Goal: Task Accomplishment & Management: Manage account settings

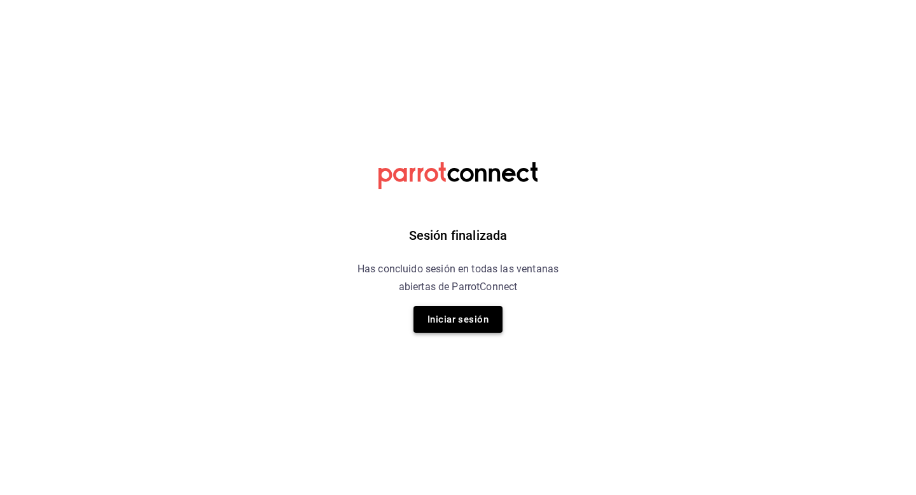
click at [482, 320] on button "Iniciar sesión" at bounding box center [457, 319] width 89 height 27
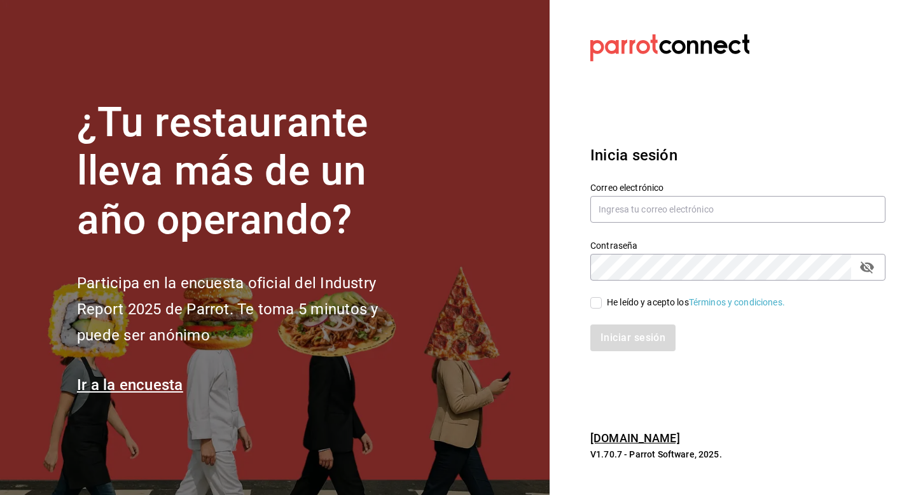
click at [698, 195] on div "Correo electrónico" at bounding box center [737, 203] width 295 height 43
click at [696, 203] on input "text" at bounding box center [737, 209] width 295 height 27
type input "veroyun72@gmail.com"
click at [605, 305] on span "He leído y acepto los Términos y condiciones." at bounding box center [693, 302] width 183 height 13
click at [602, 305] on input "He leído y acepto los Términos y condiciones." at bounding box center [595, 302] width 11 height 11
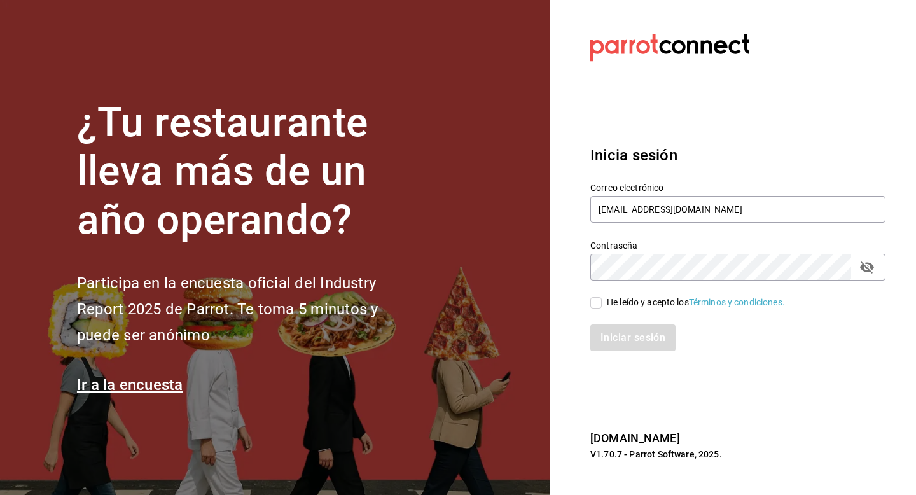
checkbox input "true"
click at [606, 338] on button "Iniciar sesión" at bounding box center [633, 337] width 86 height 27
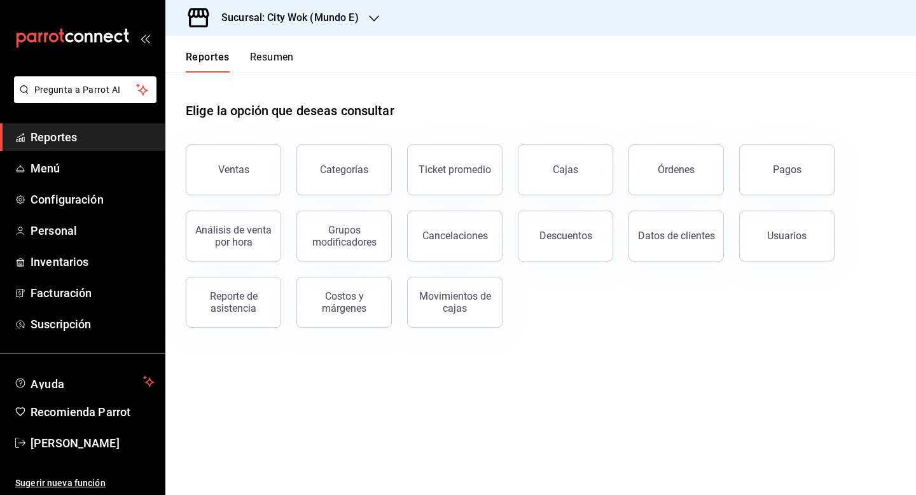
click at [266, 59] on button "Resumen" at bounding box center [272, 62] width 44 height 22
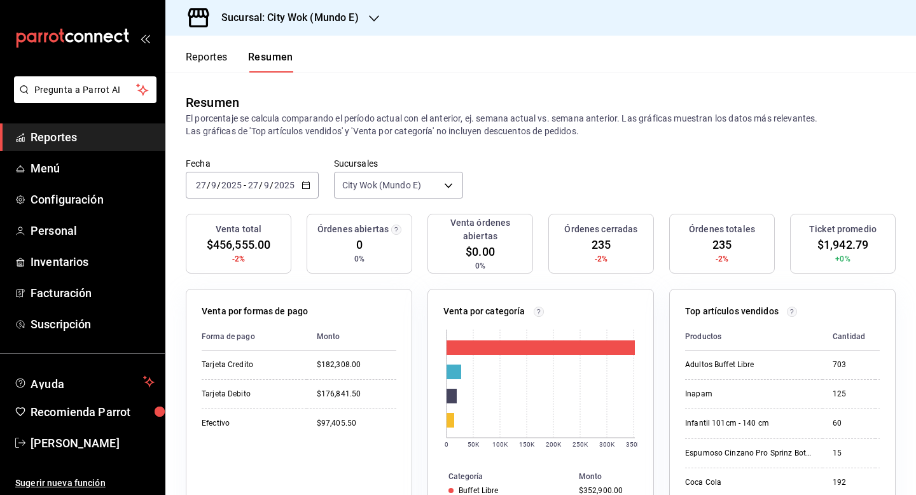
click at [323, 34] on div "Sucursal: City Wok (Mundo E)" at bounding box center [279, 18] width 209 height 36
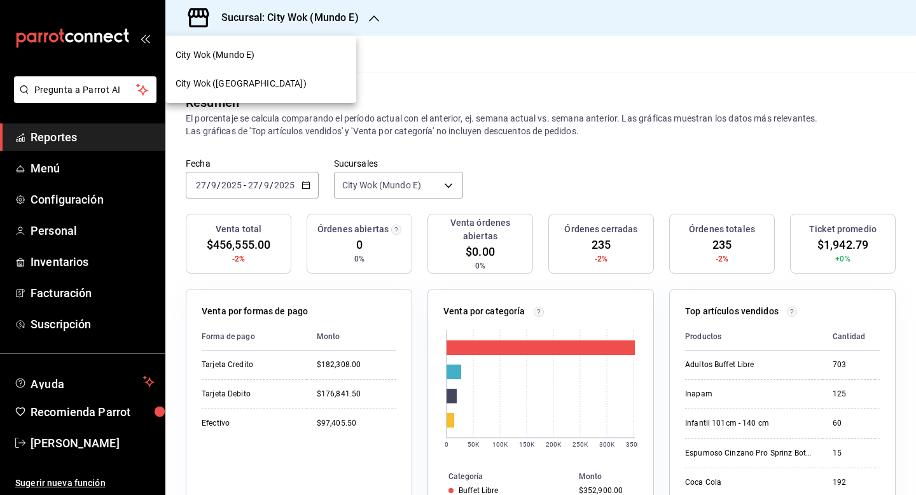
click at [272, 79] on div "City Wok ([GEOGRAPHIC_DATA])" at bounding box center [260, 83] width 170 height 13
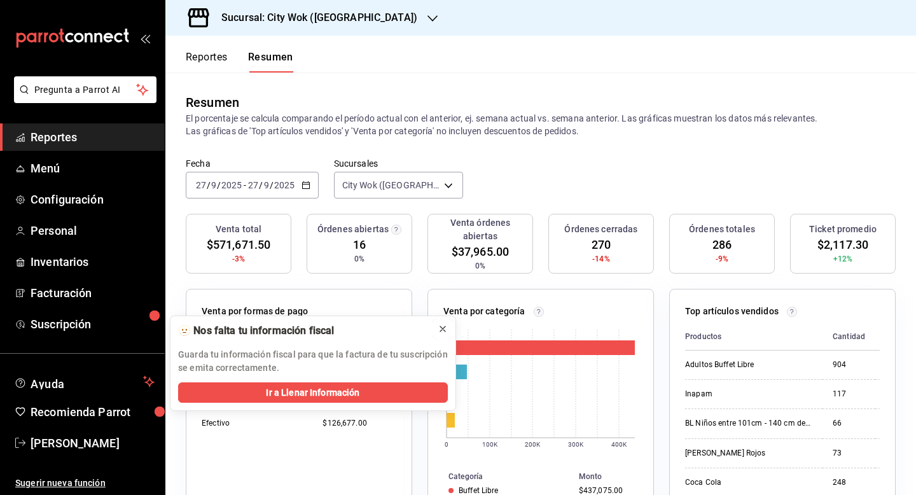
click at [443, 329] on icon at bounding box center [442, 329] width 10 height 10
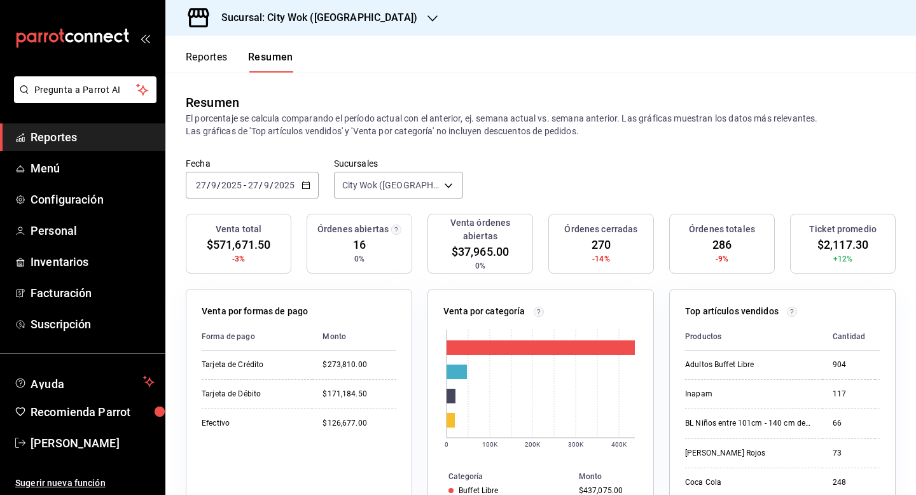
click at [313, 182] on div "[DATE] [DATE] - [DATE] [DATE]" at bounding box center [252, 185] width 133 height 27
click at [240, 310] on span "Mes actual" at bounding box center [245, 309] width 99 height 13
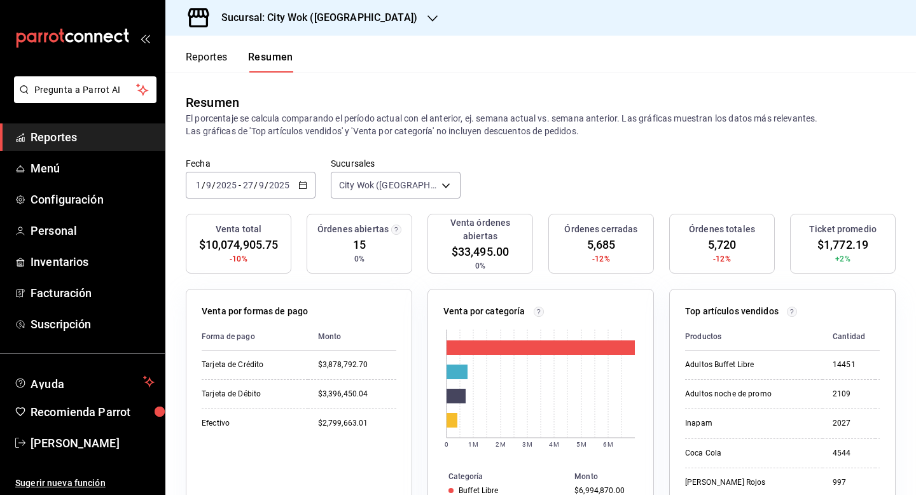
click at [342, 20] on h3 "Sucursal: City Wok ([GEOGRAPHIC_DATA])" at bounding box center [314, 17] width 206 height 15
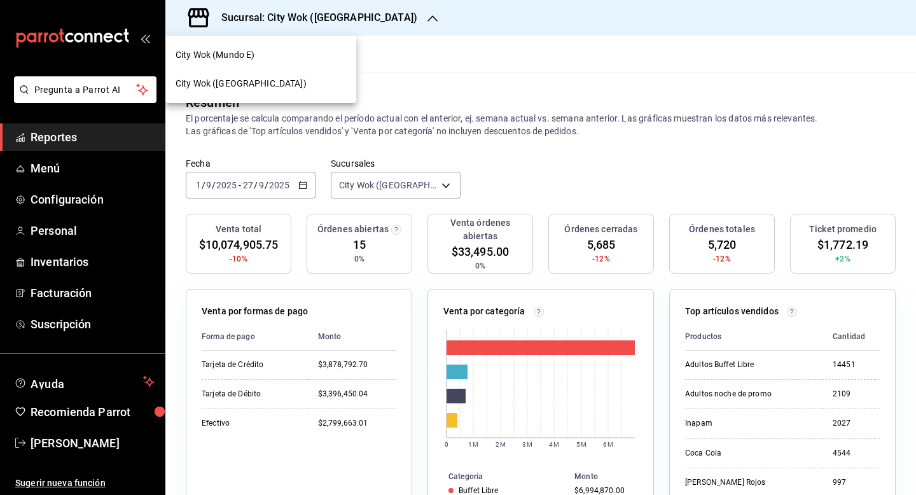
click at [295, 59] on div "City Wok (Mundo E)" at bounding box center [260, 54] width 170 height 13
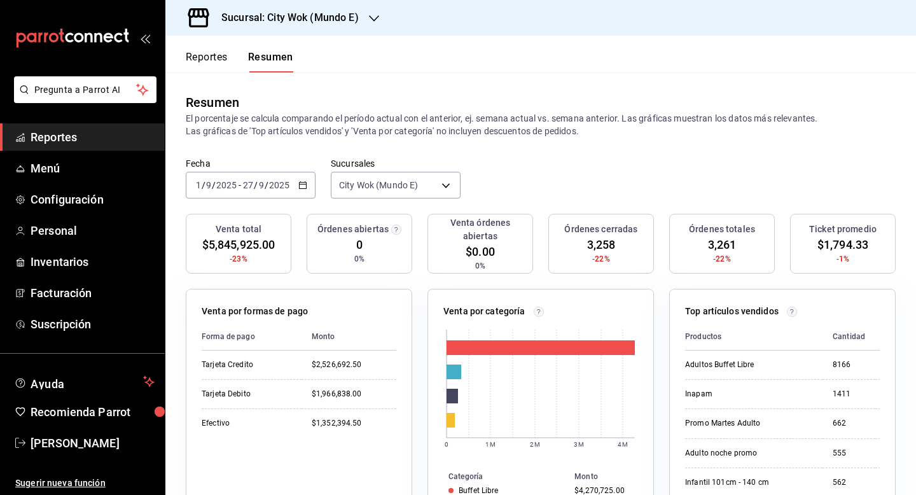
click at [331, 9] on div "Sucursal: City Wok (Mundo E)" at bounding box center [279, 18] width 209 height 36
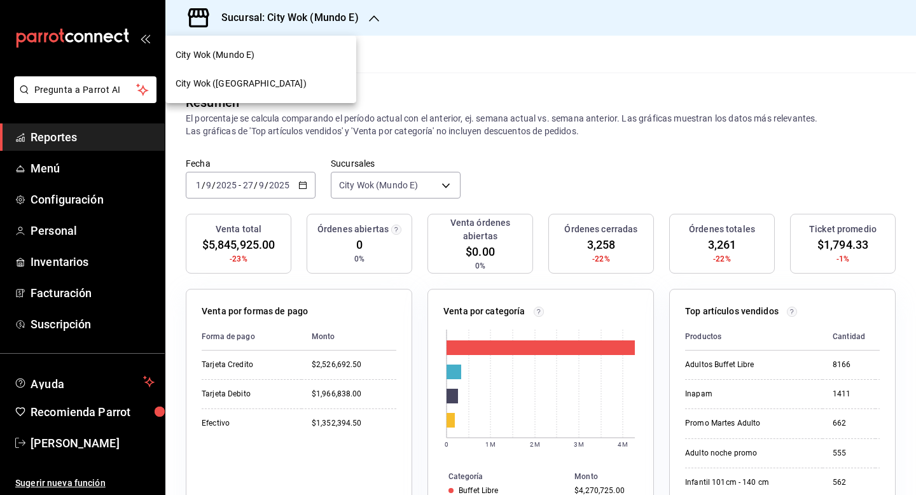
click at [278, 78] on div "City Wok ([GEOGRAPHIC_DATA])" at bounding box center [260, 83] width 170 height 13
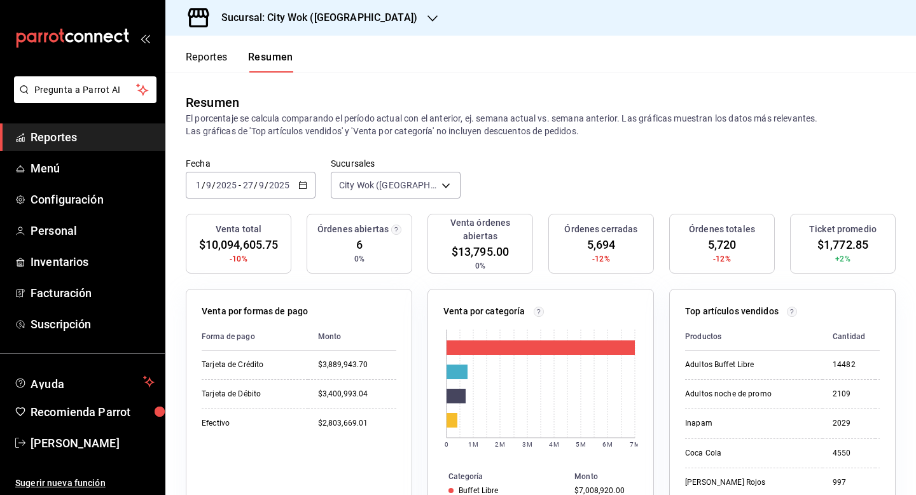
click at [261, 195] on div "[DATE] [DATE] - [DATE] [DATE]" at bounding box center [251, 185] width 130 height 27
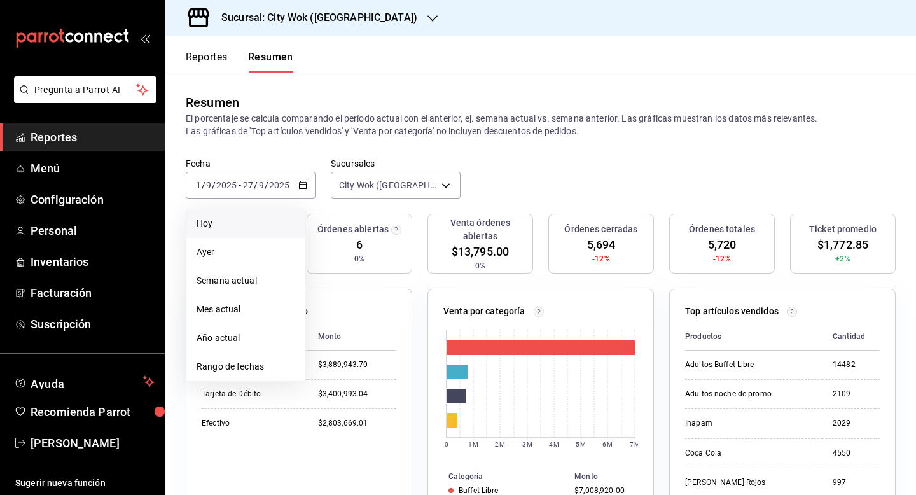
click at [246, 223] on span "Hoy" at bounding box center [245, 223] width 99 height 13
